Goal: Task Accomplishment & Management: Use online tool/utility

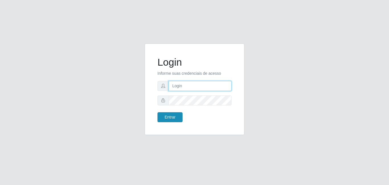
type input "[EMAIL_ADDRESS][DOMAIN_NAME]"
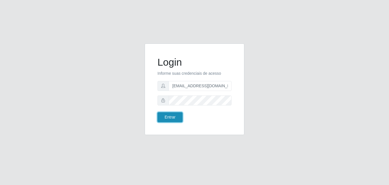
click at [162, 117] on button "Entrar" at bounding box center [169, 117] width 25 height 10
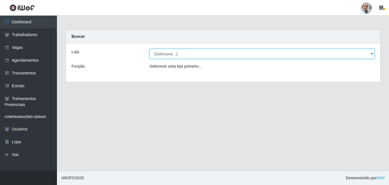
click at [208, 54] on select "[Selecione...] Mar Vermelho - Loja 04" at bounding box center [261, 54] width 225 height 10
select select "251"
click at [149, 49] on select "[Selecione...] Mar Vermelho - Loja 04" at bounding box center [261, 54] width 225 height 10
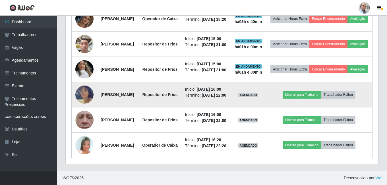
scroll to position [447, 0]
click at [315, 91] on button "Liberar para Trabalho" at bounding box center [302, 95] width 38 height 8
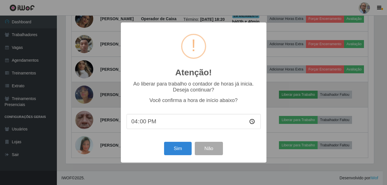
scroll to position [118, 310]
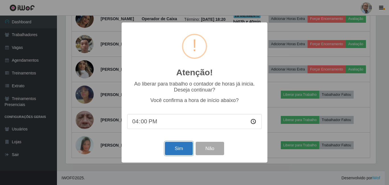
click at [170, 149] on button "Sim" at bounding box center [179, 148] width 28 height 13
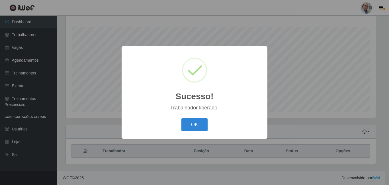
click at [306, 103] on div "Sucesso! × Trabalhador liberado. OK Cancel" at bounding box center [194, 92] width 389 height 185
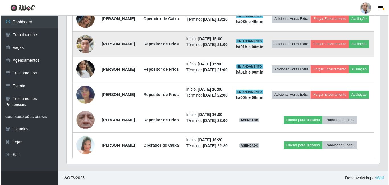
scroll to position [447, 0]
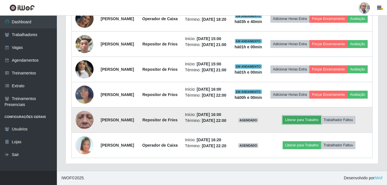
click at [313, 116] on button "Liberar para Trabalho" at bounding box center [302, 120] width 38 height 8
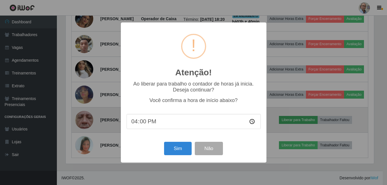
scroll to position [118, 310]
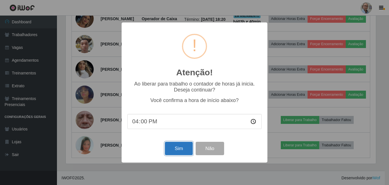
click at [180, 148] on button "Sim" at bounding box center [179, 148] width 28 height 13
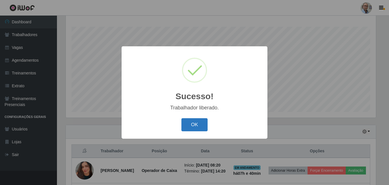
click at [194, 122] on button "OK" at bounding box center [194, 124] width 26 height 13
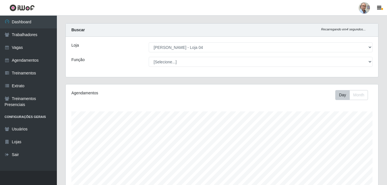
scroll to position [0, 0]
